Goal: Task Accomplishment & Management: Use online tool/utility

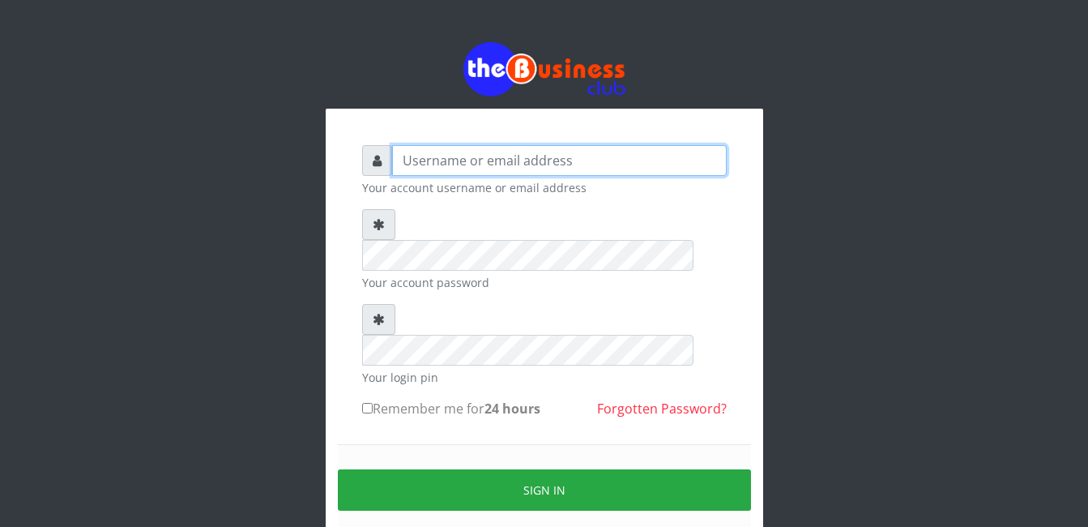
click at [467, 156] on input "text" at bounding box center [559, 160] width 335 height 31
type input "abasscotex12@gmail.com"
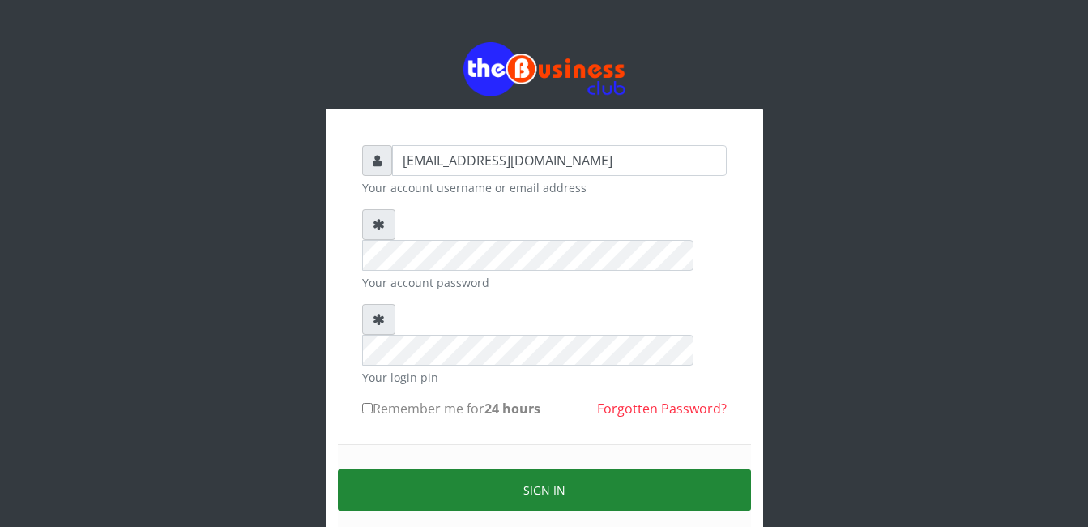
click at [612, 469] on button "Sign in" at bounding box center [544, 489] width 413 height 41
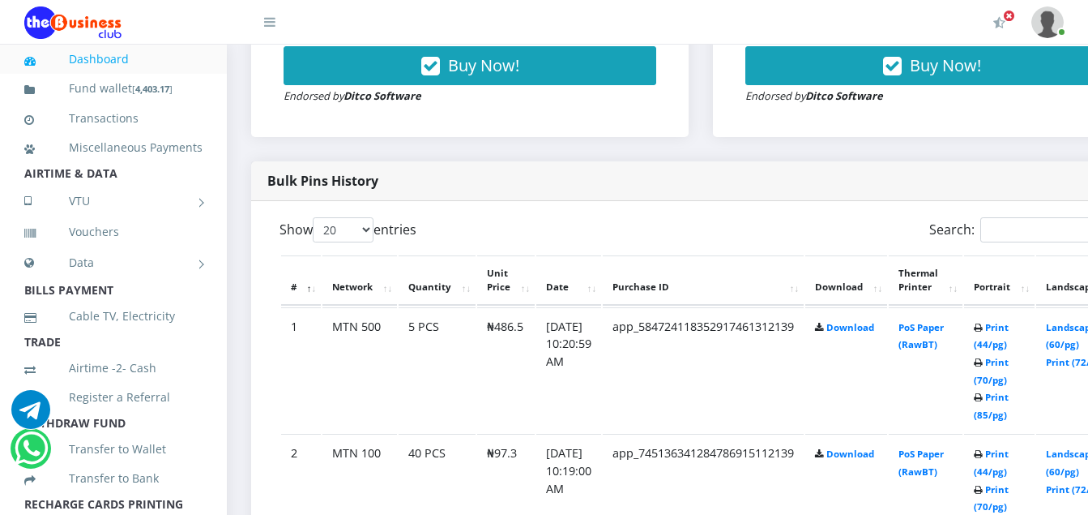
scroll to position [729, 0]
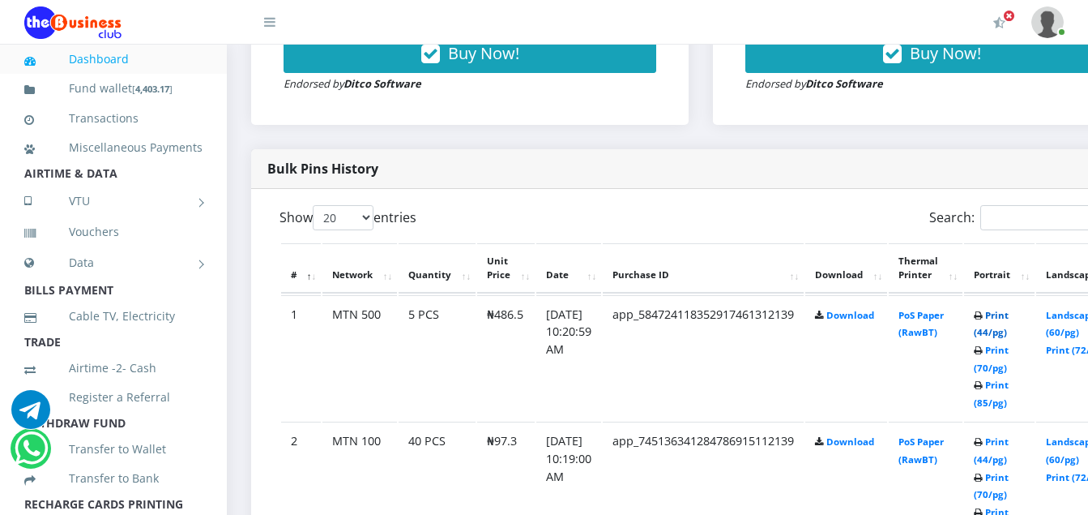
click at [1009, 322] on link "Print (44/pg)" at bounding box center [991, 324] width 35 height 30
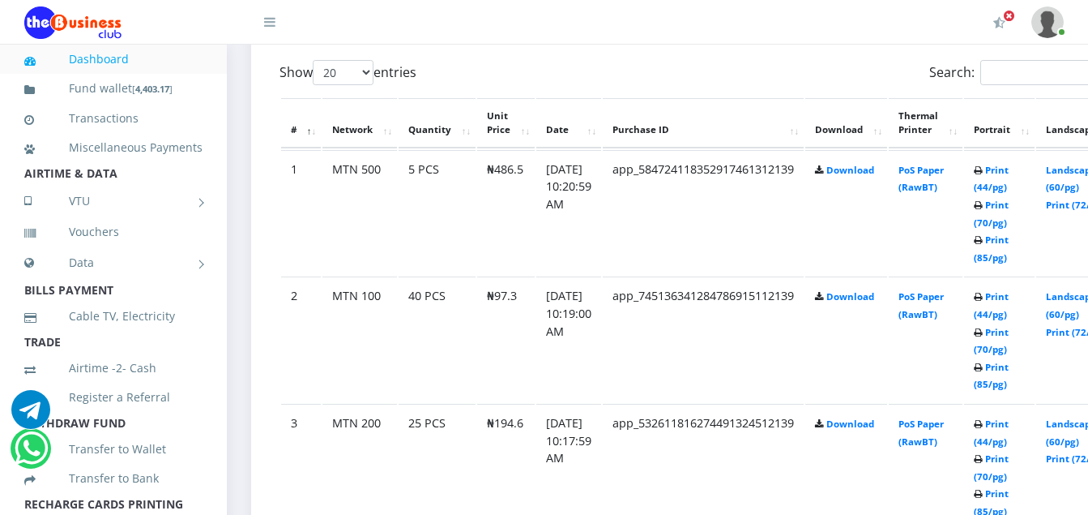
scroll to position [891, 0]
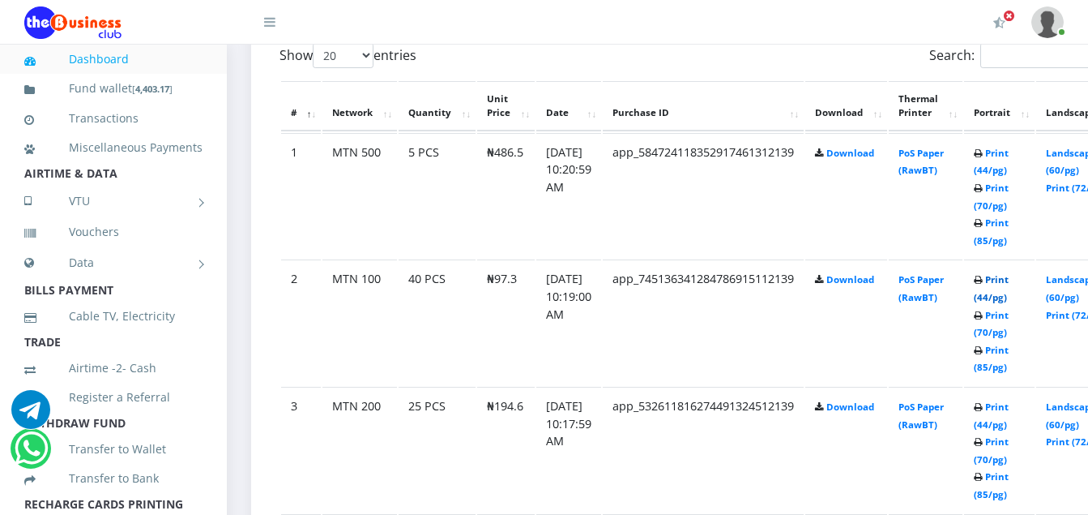
click at [1009, 281] on link "Print (44/pg)" at bounding box center [991, 288] width 35 height 30
click at [1009, 412] on link "Print (44/pg)" at bounding box center [991, 415] width 35 height 30
